Goal: Check status: Check status

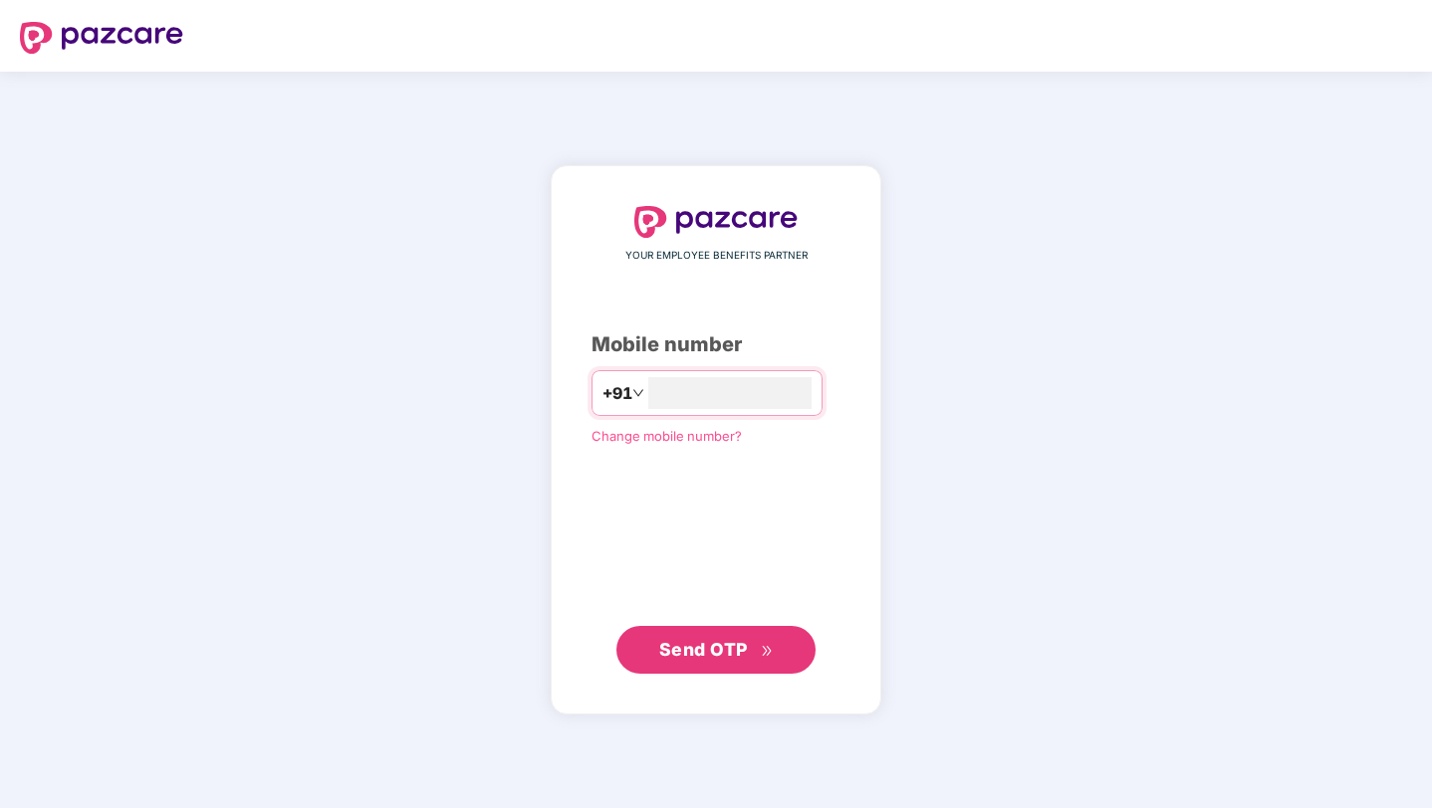
type input "**********"
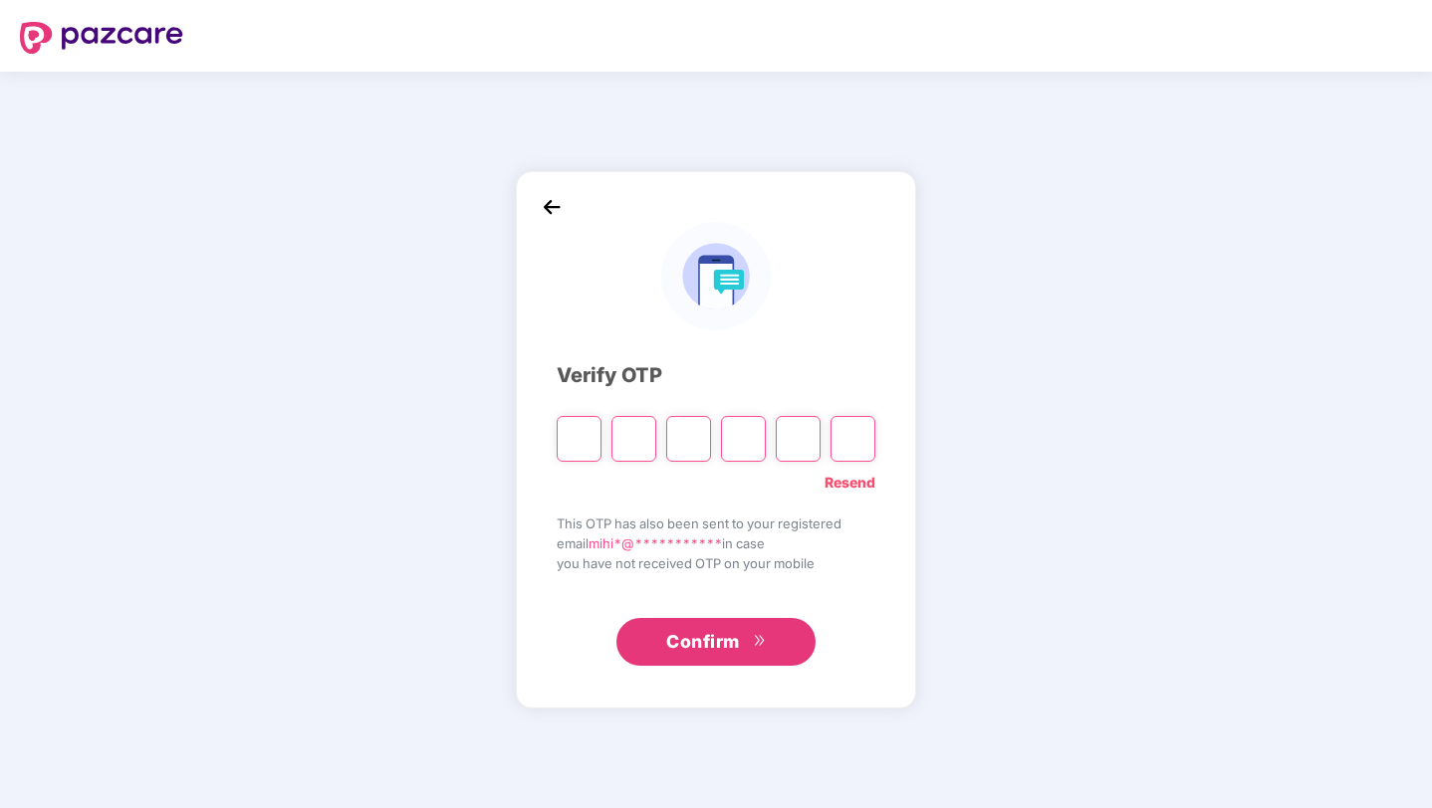
type input "*"
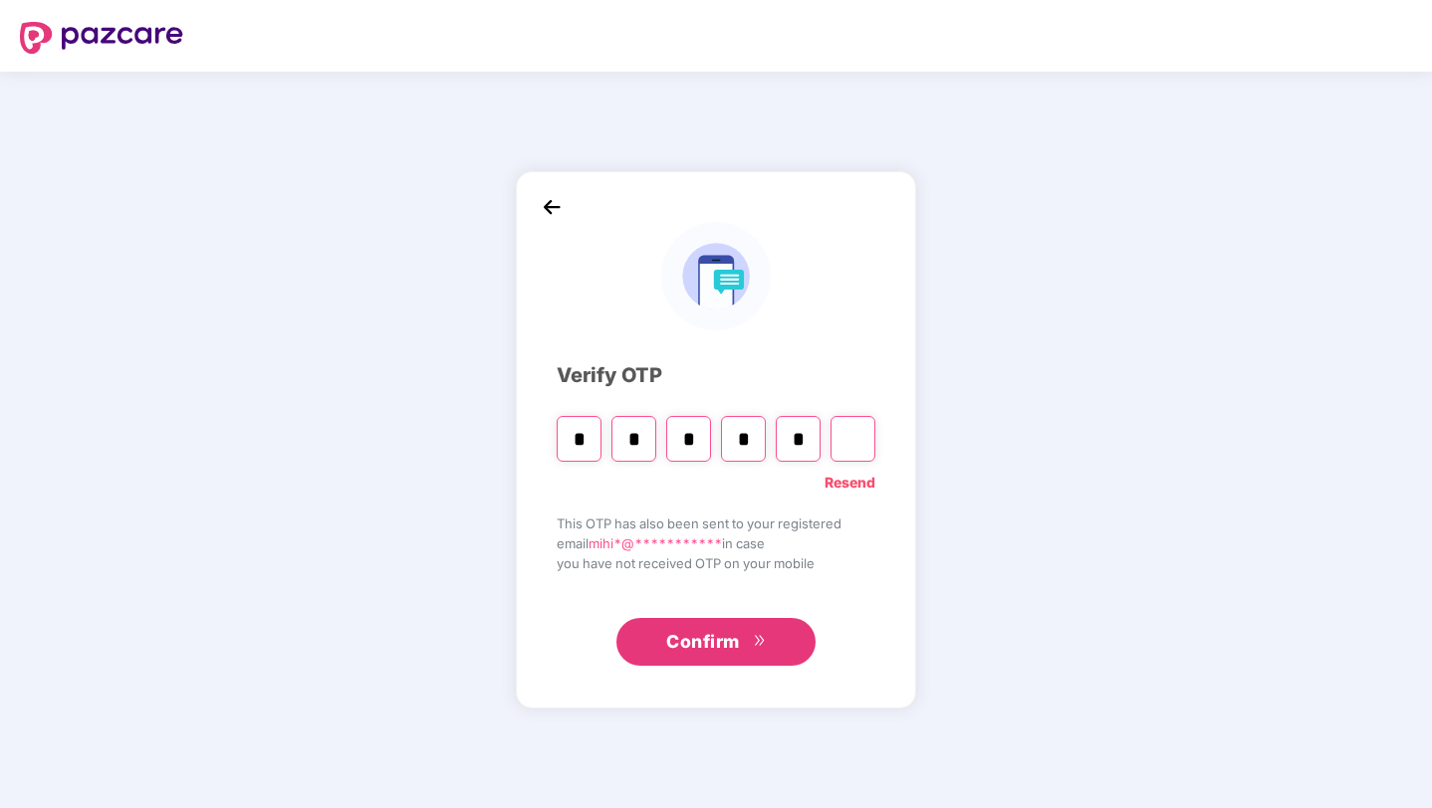
type input "*"
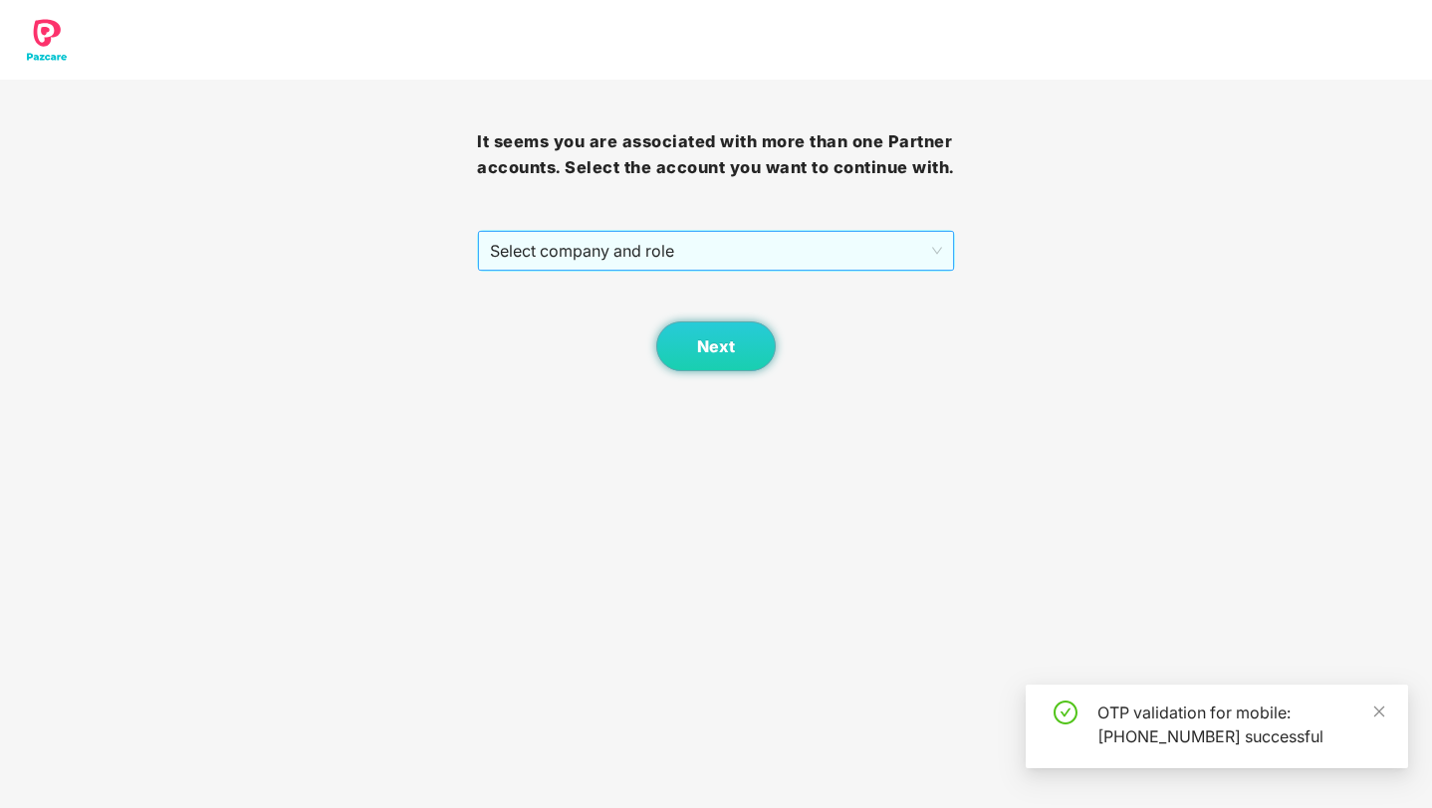
click at [736, 270] on span "Select company and role" at bounding box center [715, 251] width 451 height 38
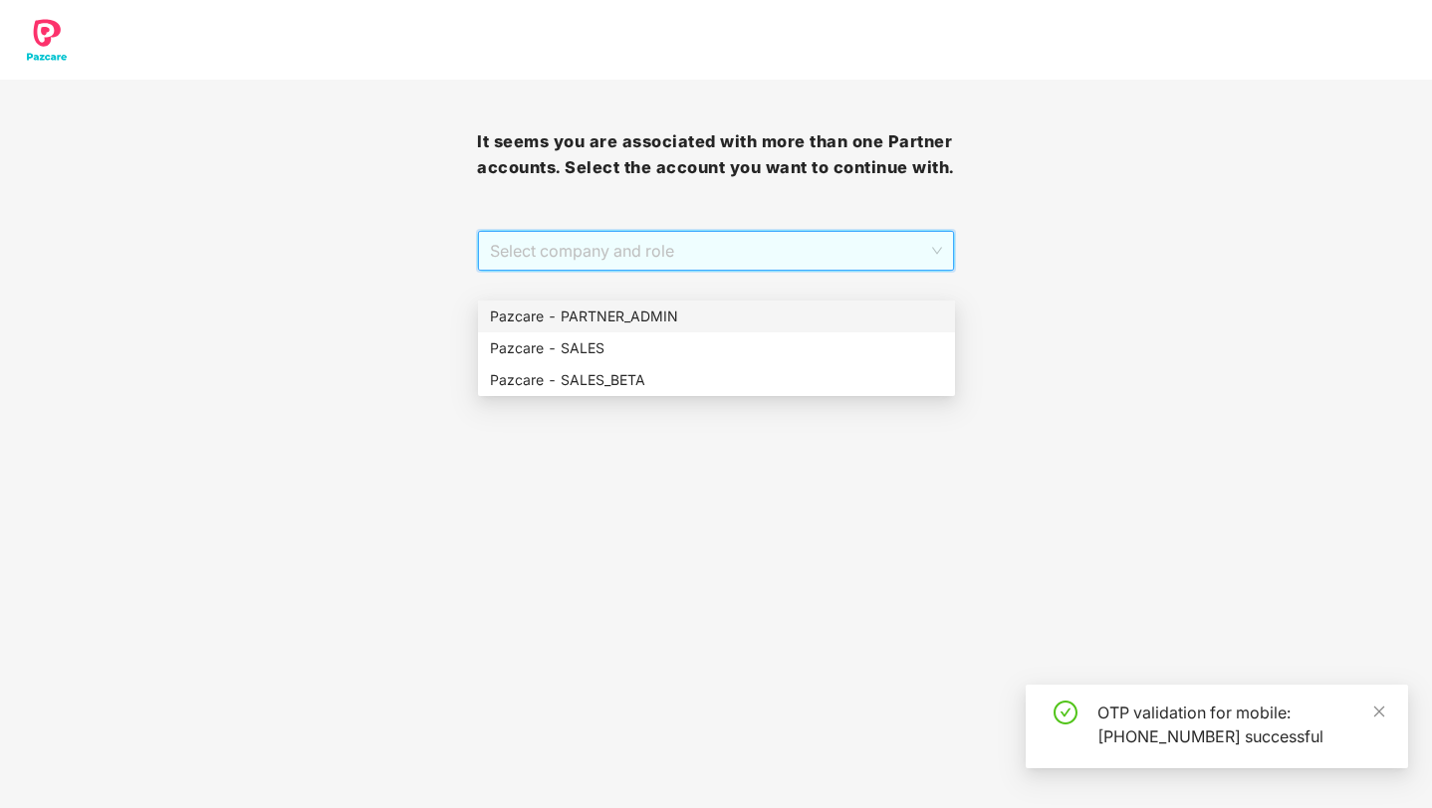
click at [692, 316] on div "Pazcare - PARTNER_ADMIN" at bounding box center [716, 317] width 453 height 22
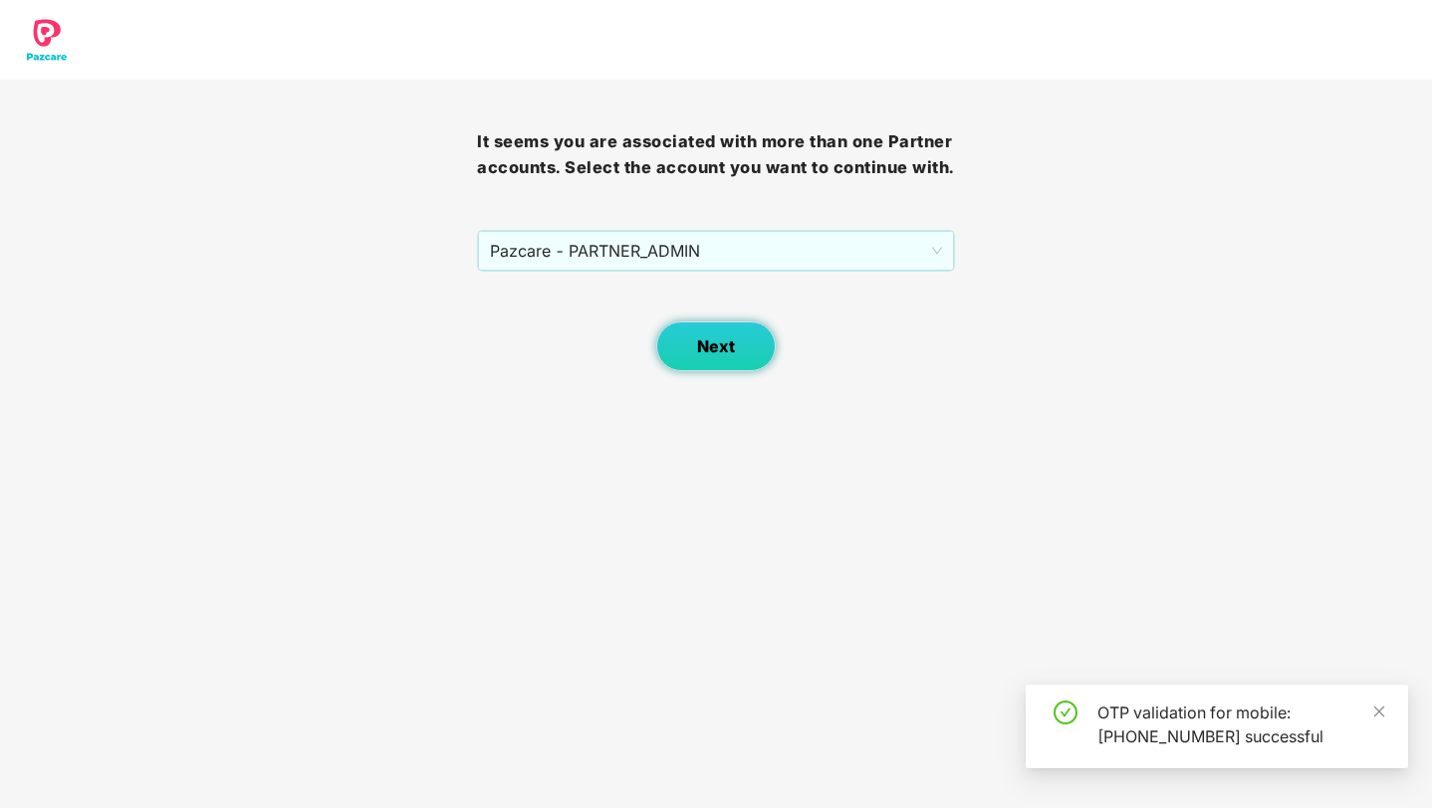
click at [702, 356] on span "Next" at bounding box center [716, 347] width 38 height 19
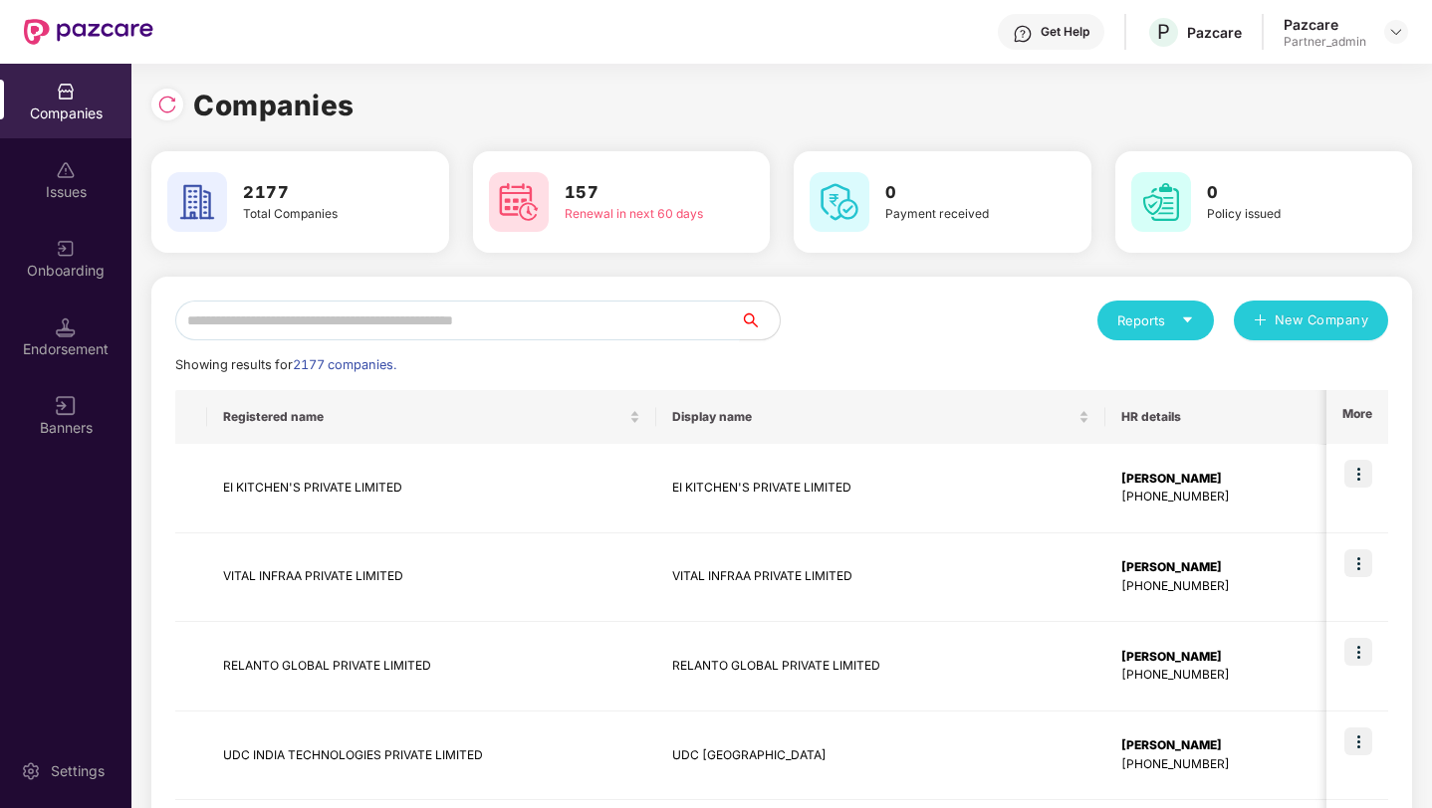
click at [586, 325] on input "text" at bounding box center [457, 321] width 565 height 40
click at [88, 338] on div "Endorsement" at bounding box center [65, 337] width 131 height 75
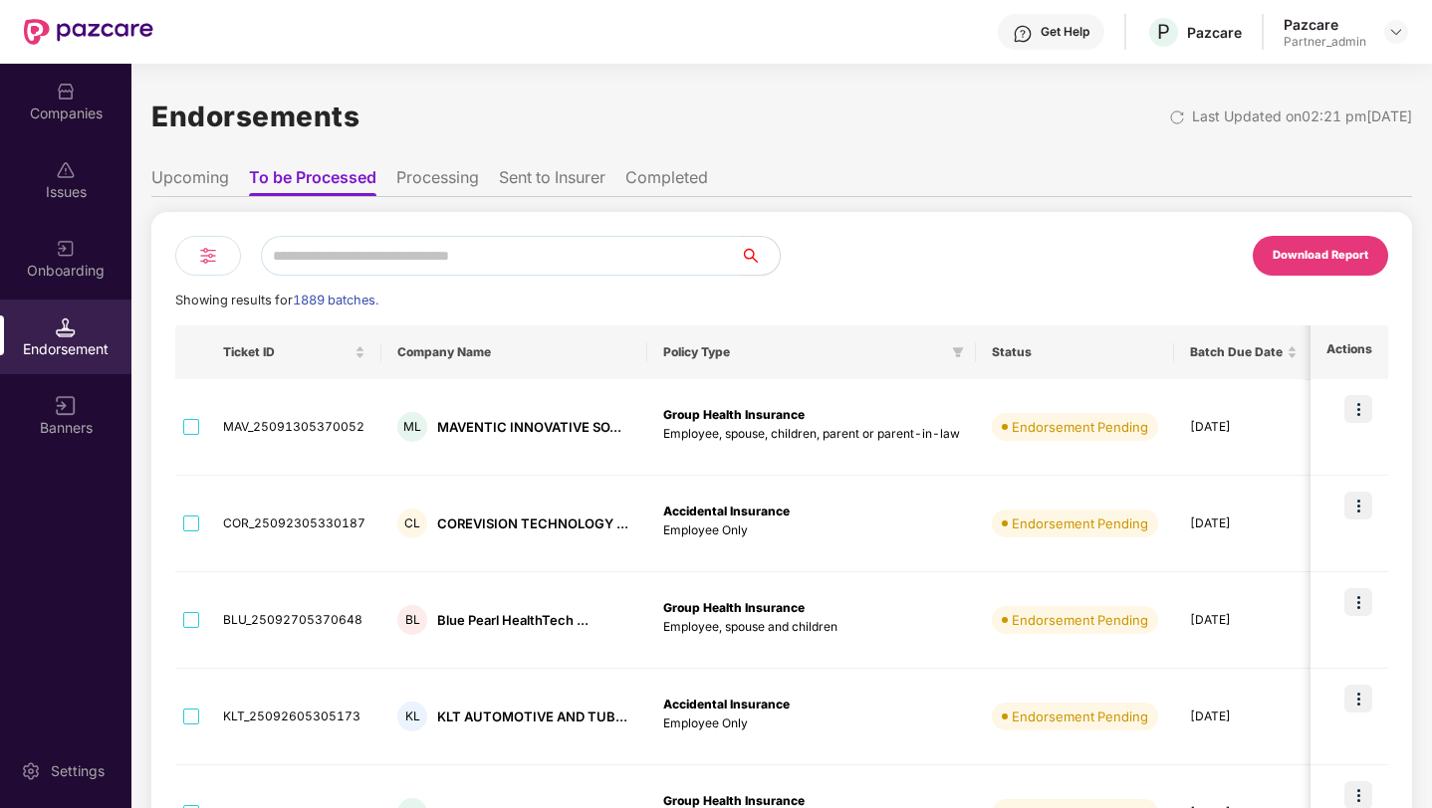
click at [202, 186] on li "Upcoming" at bounding box center [190, 181] width 78 height 29
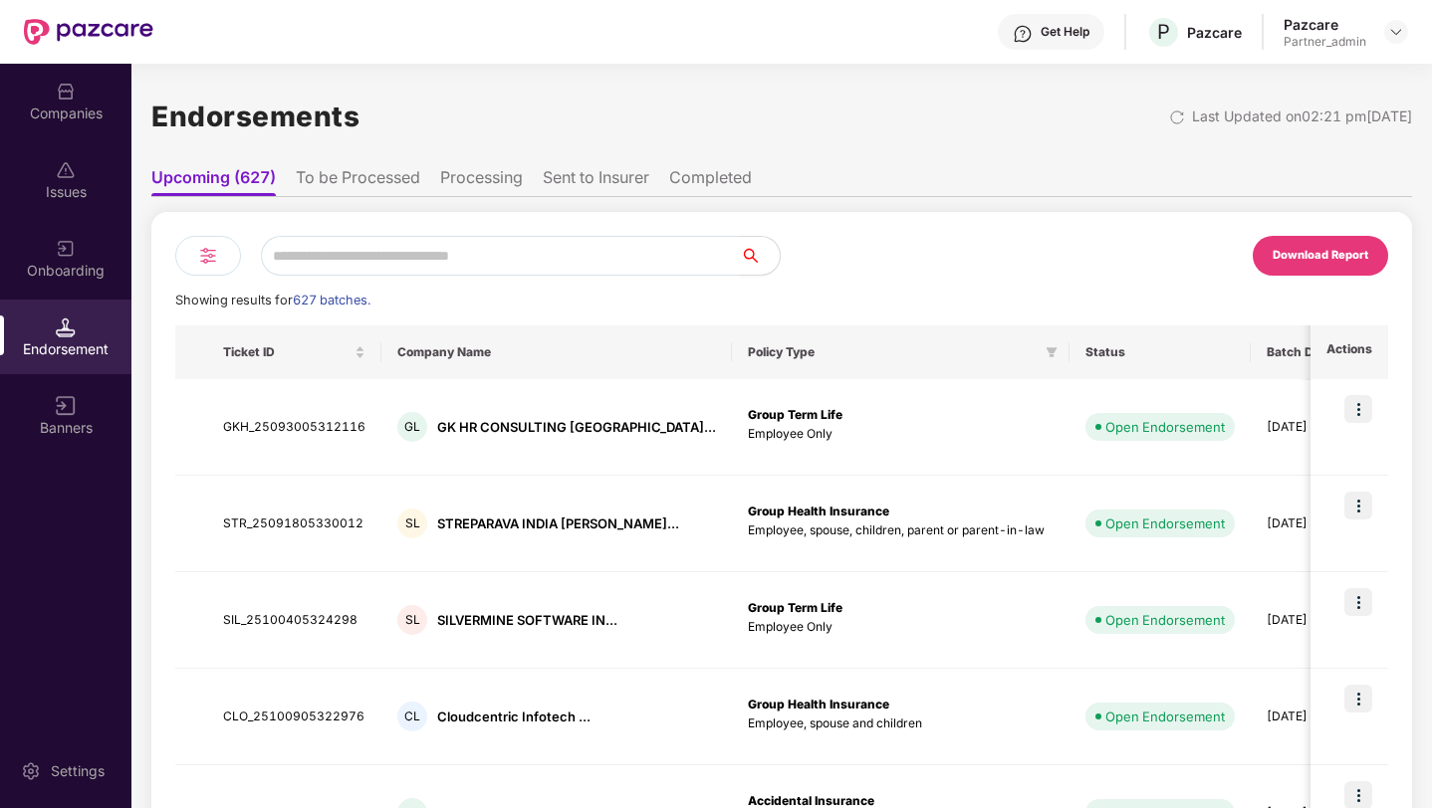
click at [342, 250] on input "text" at bounding box center [500, 256] width 479 height 40
type input "**********"
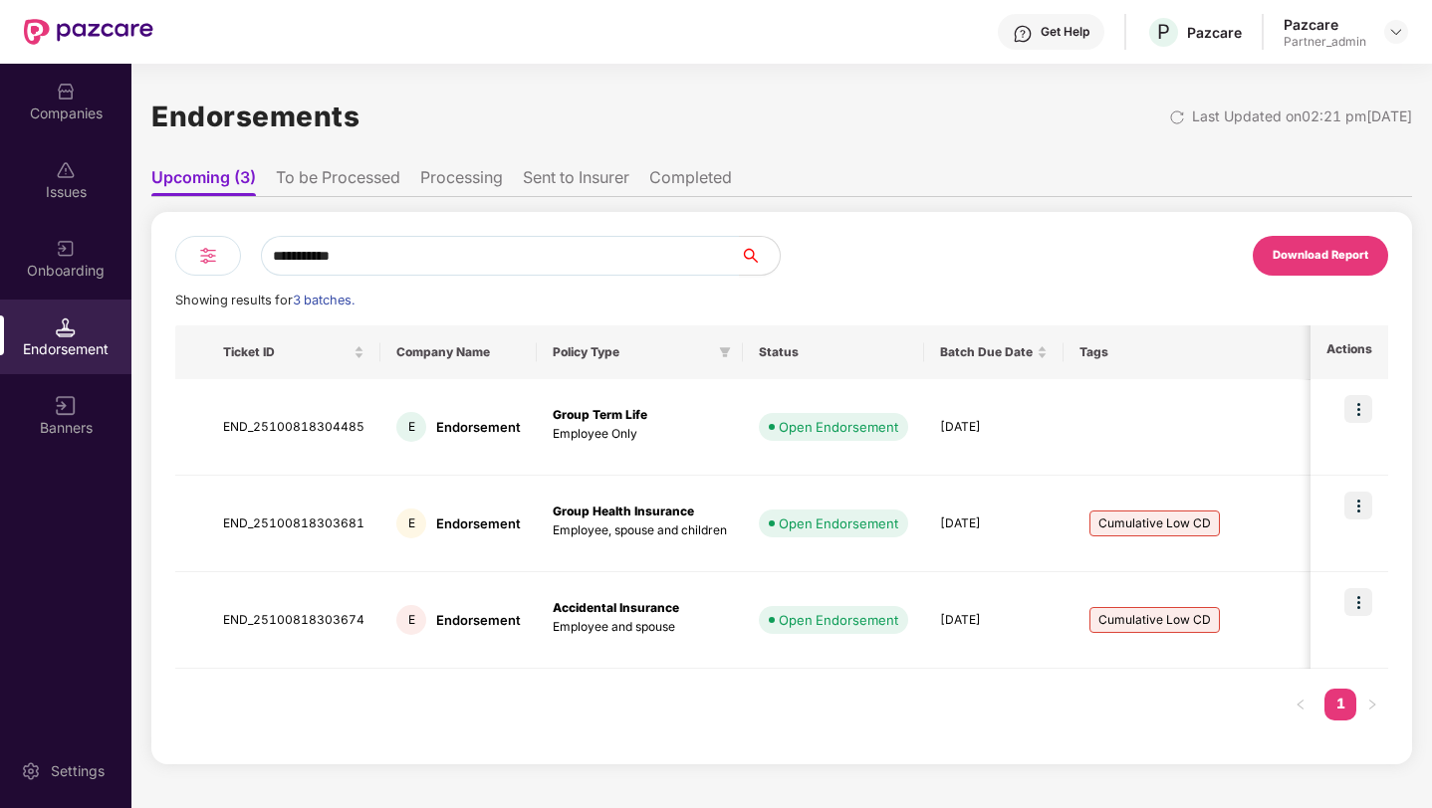
click at [334, 182] on li "To be Processed" at bounding box center [338, 181] width 124 height 29
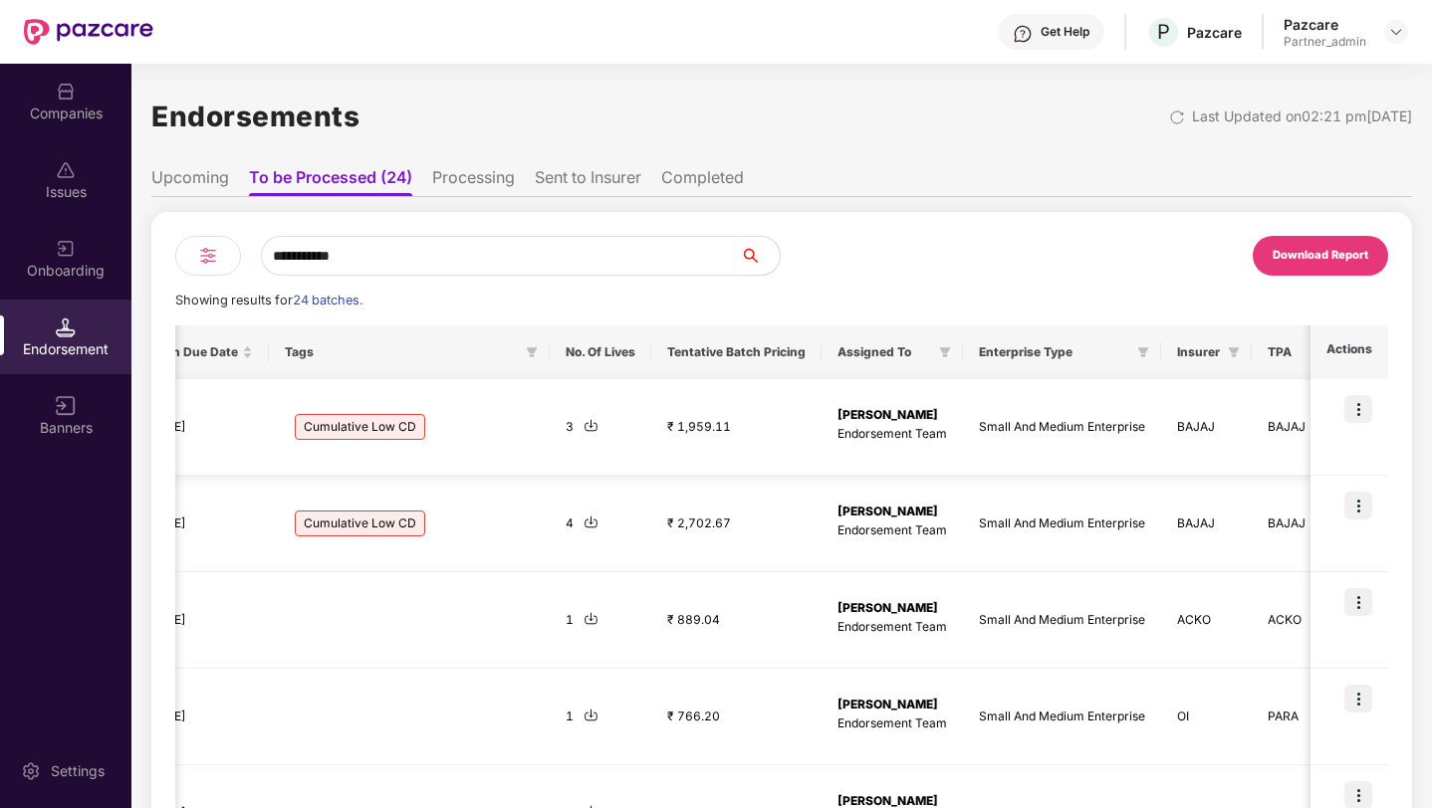
scroll to position [0, 1079]
click at [941, 354] on icon "filter" at bounding box center [947, 352] width 12 height 12
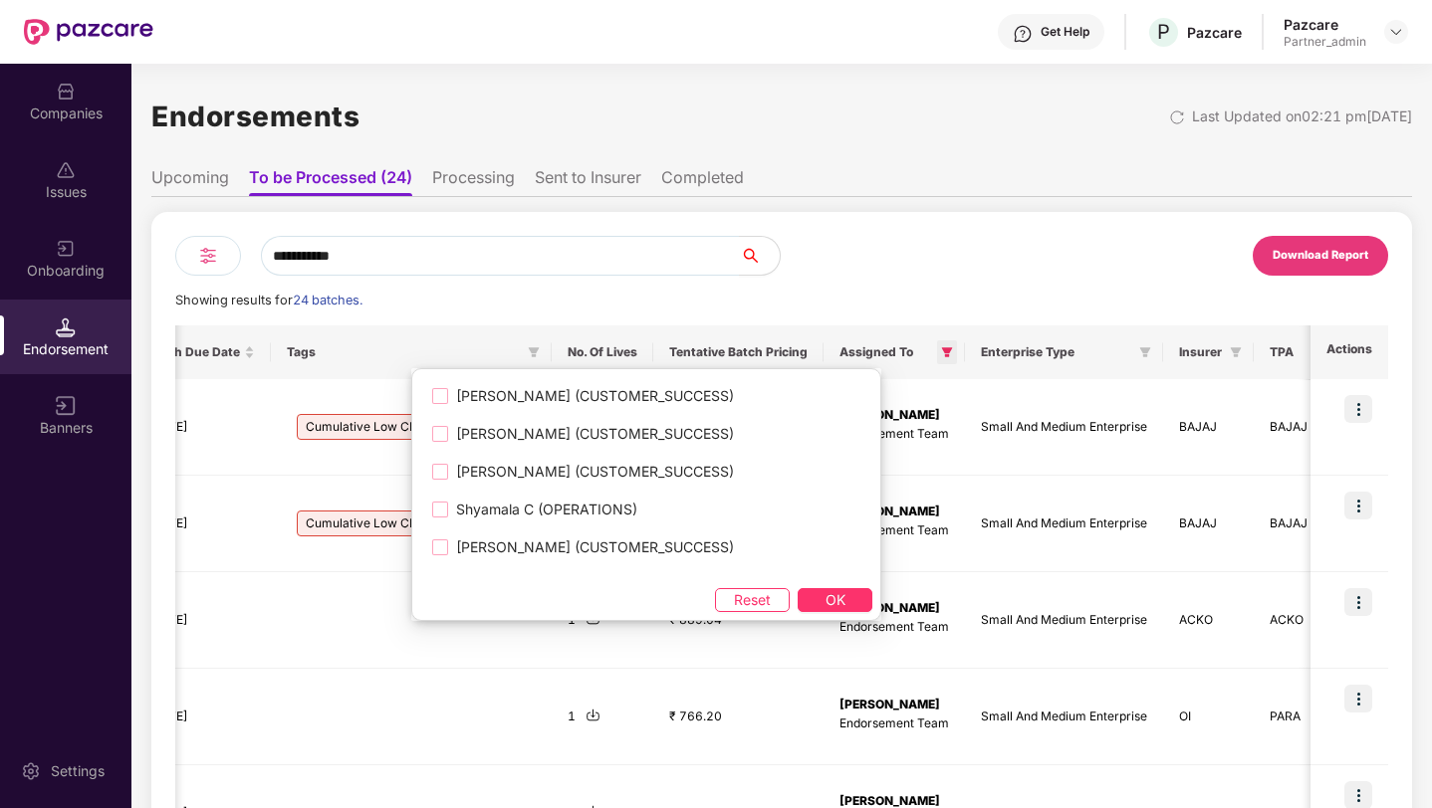
click at [941, 354] on icon "filter" at bounding box center [947, 352] width 12 height 12
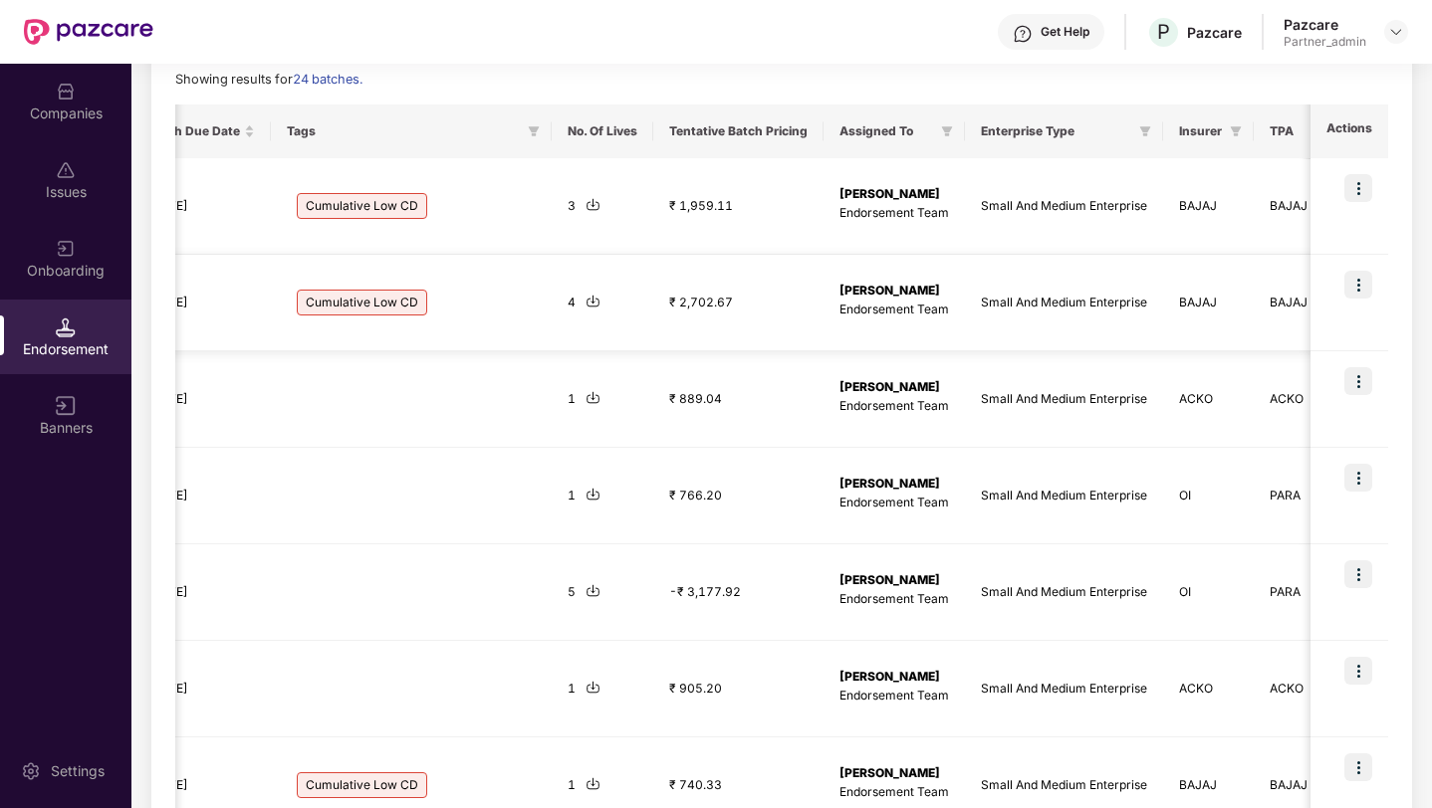
scroll to position [0, 0]
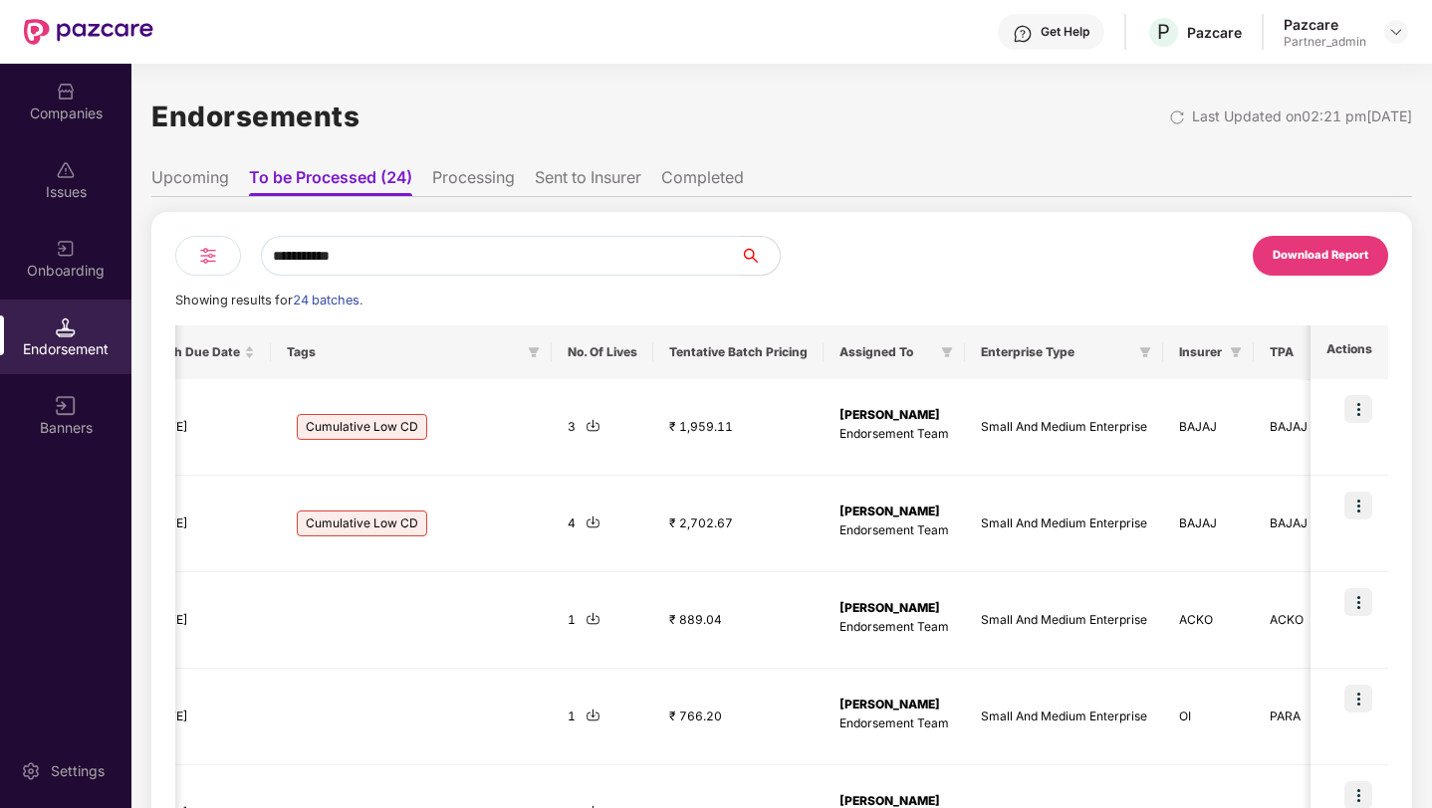
click at [481, 173] on li "Processing" at bounding box center [473, 181] width 83 height 29
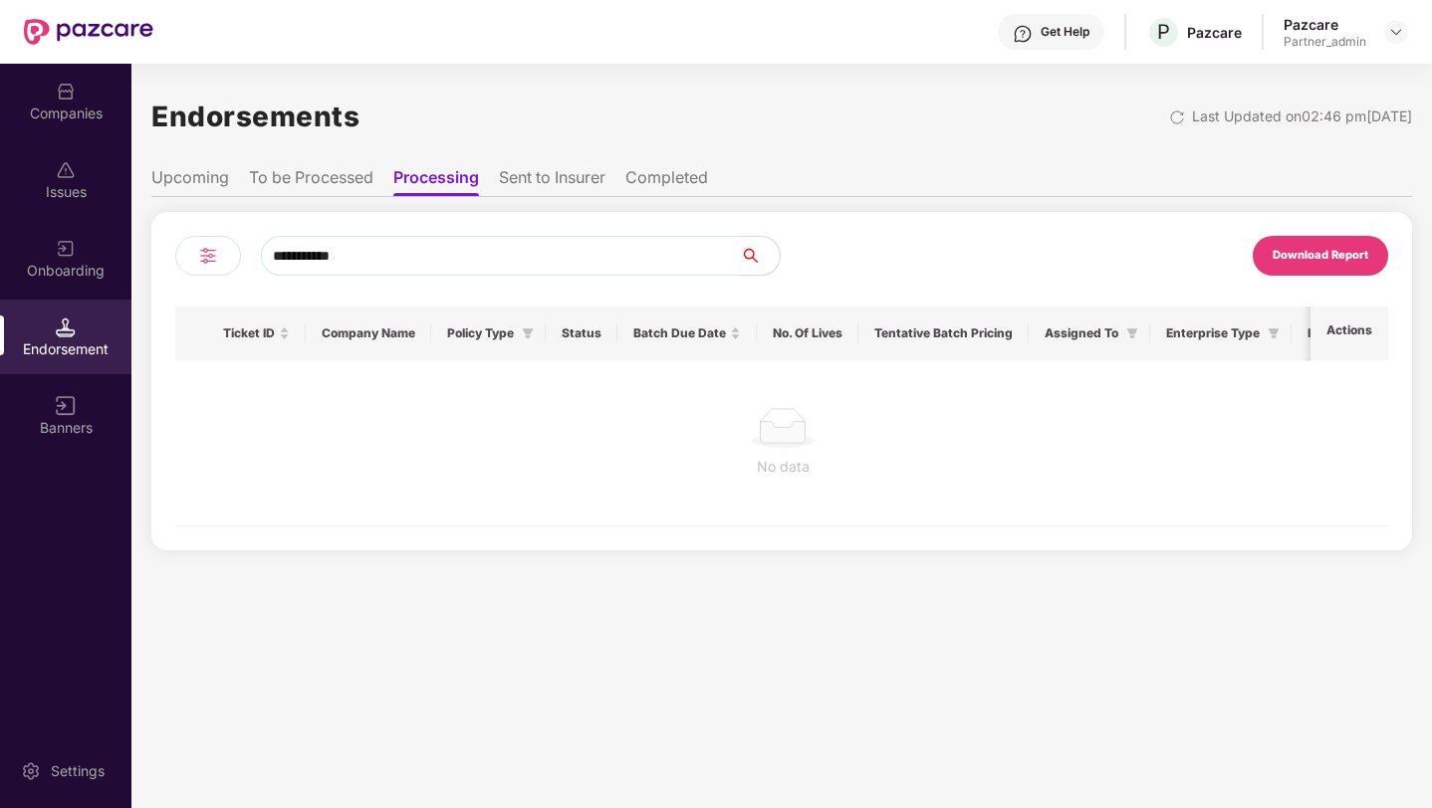
click at [351, 179] on li "To be Processed" at bounding box center [311, 181] width 124 height 29
